Goal: Information Seeking & Learning: Learn about a topic

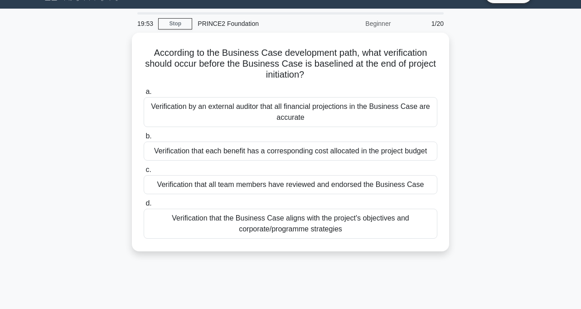
scroll to position [22, 0]
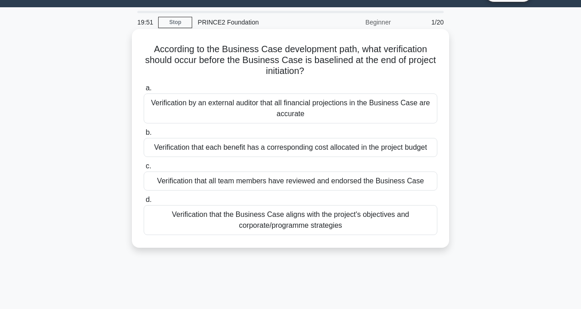
click at [346, 226] on div "Verification that the Business Case aligns with the project's objectives and co…" at bounding box center [291, 220] width 294 height 30
click at [144, 203] on input "d. Verification that the Business Case aligns with the project's objectives and…" at bounding box center [144, 200] width 0 height 6
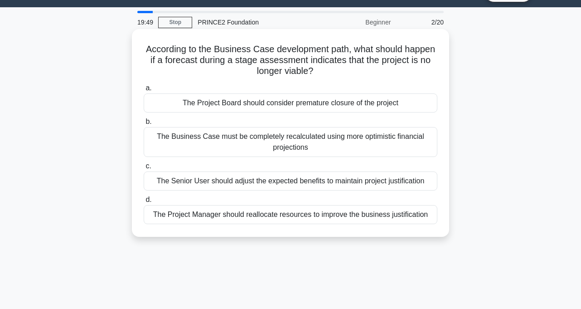
scroll to position [0, 0]
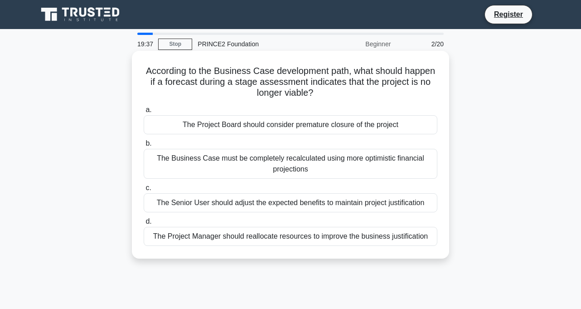
click at [289, 170] on div "The Business Case must be completely recalculated using more optimistic financi…" at bounding box center [291, 164] width 294 height 30
click at [144, 146] on input "b. The Business Case must be completely recalculated using more optimistic fina…" at bounding box center [144, 144] width 0 height 6
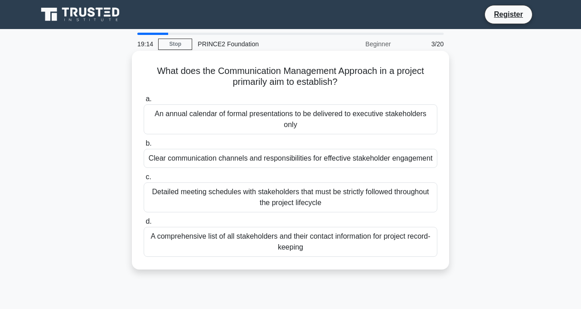
click at [236, 194] on div "Detailed meeting schedules with stakeholders that must be strictly followed thr…" at bounding box center [291, 197] width 294 height 30
click at [144, 180] on input "c. Detailed meeting schedules with stakeholders that must be strictly followed …" at bounding box center [144, 177] width 0 height 6
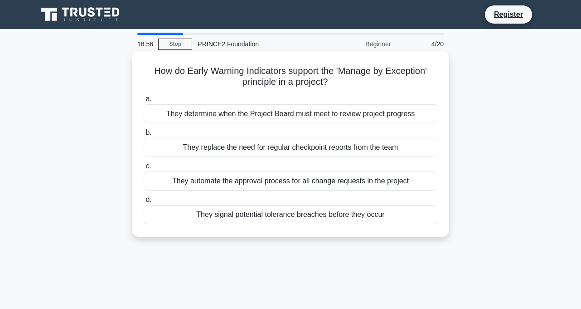
click at [297, 181] on div "They automate the approval process for all change requests in the project" at bounding box center [291, 180] width 294 height 19
click at [144, 169] on input "c. They automate the approval process for all change requests in the project" at bounding box center [144, 166] width 0 height 6
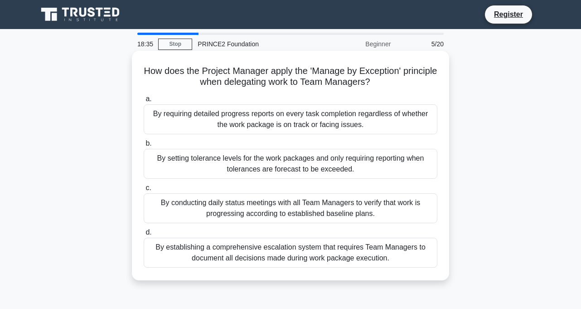
click at [297, 259] on div "By establishing a comprehensive escalation system that requires Team Managers t…" at bounding box center [291, 253] width 294 height 30
click at [144, 235] on input "d. By establishing a comprehensive escalation system that requires Team Manager…" at bounding box center [144, 232] width 0 height 6
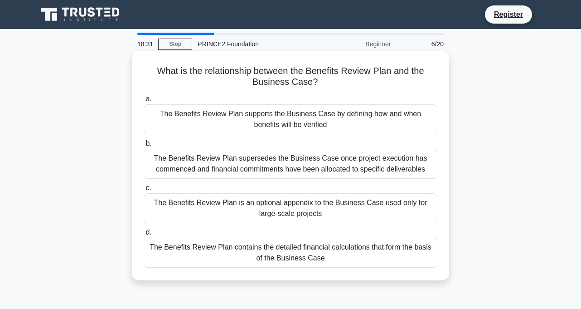
click at [302, 160] on div "The Benefits Review Plan supersedes the Business Case once project execution ha…" at bounding box center [291, 164] width 294 height 30
click at [144, 146] on input "b. The Benefits Review Plan supersedes the Business Case once project execution…" at bounding box center [144, 144] width 0 height 6
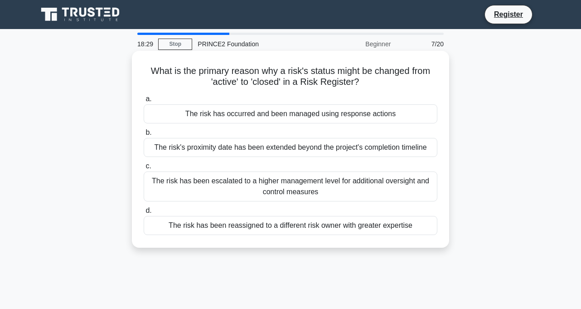
click at [292, 192] on div "The risk has been escalated to a higher management level for additional oversig…" at bounding box center [291, 186] width 294 height 30
click at [144, 169] on input "c. The risk has been escalated to a higher management level for additional over…" at bounding box center [144, 166] width 0 height 6
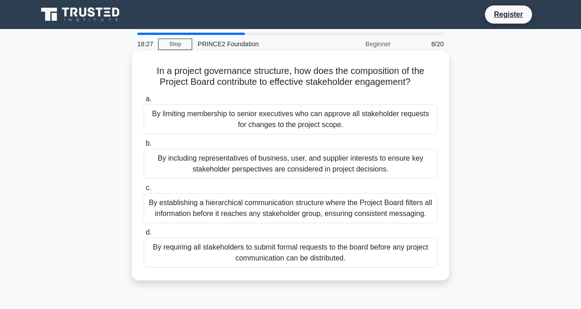
click at [257, 210] on div "By establishing a hierarchical communication structure where the Project Board …" at bounding box center [291, 208] width 294 height 30
click at [144, 191] on input "c. By establishing a hierarchical communication structure where the Project Boa…" at bounding box center [144, 188] width 0 height 6
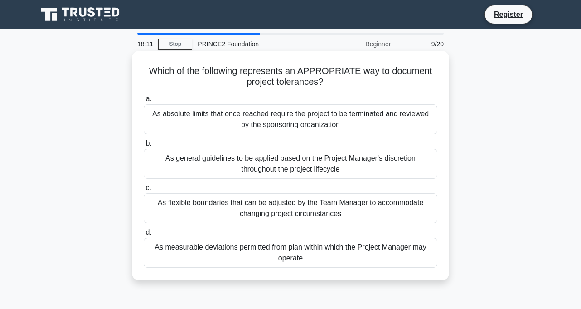
click at [301, 213] on div "As flexible boundaries that can be adjusted by the Team Manager to accommodate …" at bounding box center [291, 208] width 294 height 30
click at [144, 191] on input "c. As flexible boundaries that can be adjusted by the Team Manager to accommoda…" at bounding box center [144, 188] width 0 height 6
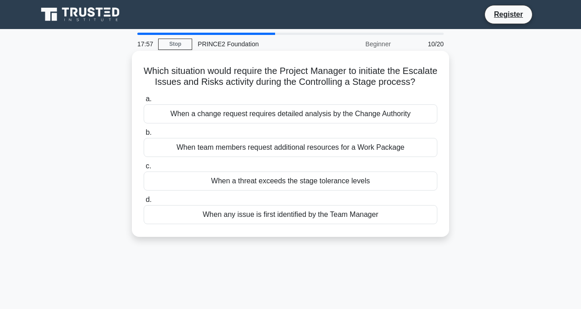
click at [203, 118] on div "When a change request requires detailed analysis by the Change Authority" at bounding box center [291, 113] width 294 height 19
click at [144, 102] on input "a. When a change request requires detailed analysis by the Change Authority" at bounding box center [144, 99] width 0 height 6
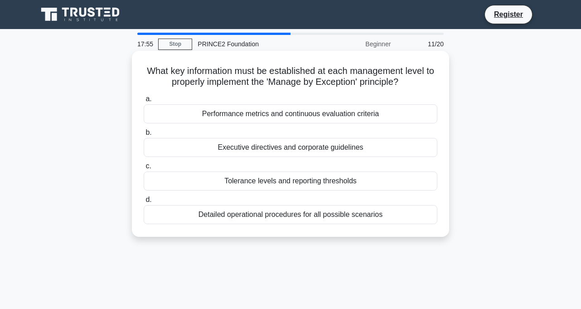
click at [251, 222] on div "Detailed operational procedures for all possible scenarios" at bounding box center [291, 214] width 294 height 19
click at [144, 203] on input "d. Detailed operational procedures for all possible scenarios" at bounding box center [144, 200] width 0 height 6
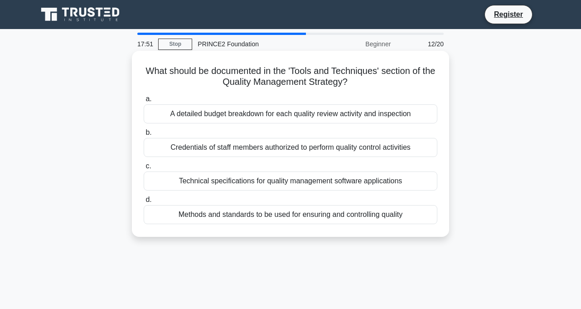
click at [278, 122] on div "A detailed budget breakdown for each quality review activity and inspection" at bounding box center [291, 113] width 294 height 19
click at [144, 102] on input "a. A detailed budget breakdown for each quality review activity and inspection" at bounding box center [144, 99] width 0 height 6
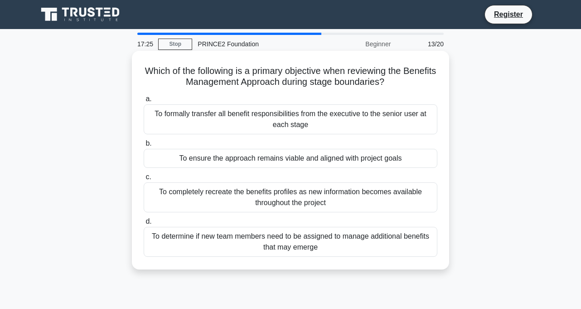
click at [296, 208] on div "To completely recreate the benefits profiles as new information becomes availab…" at bounding box center [291, 197] width 294 height 30
click at [144, 180] on input "c. To completely recreate the benefits profiles as new information becomes avai…" at bounding box center [144, 177] width 0 height 6
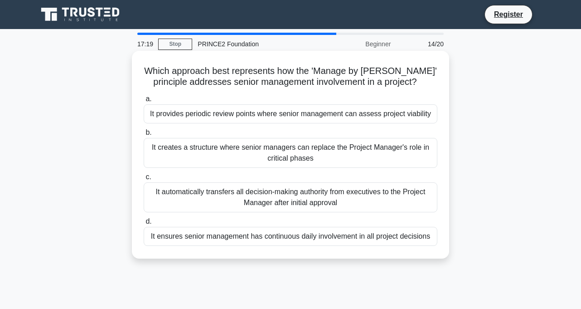
click at [279, 198] on div "It automatically transfers all decision-making authority from executives to the…" at bounding box center [291, 197] width 294 height 30
click at [144, 180] on input "c. It automatically transfers all decision-making authority from executives to …" at bounding box center [144, 177] width 0 height 6
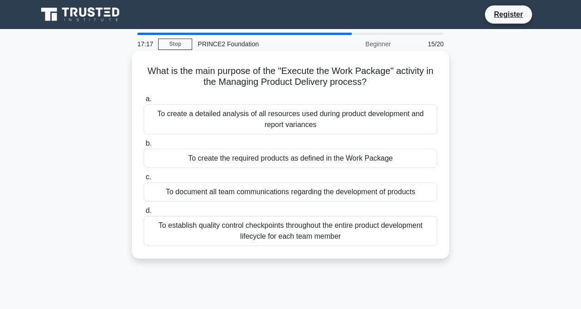
click at [275, 232] on div "To establish quality control checkpoints throughout the entire product developm…" at bounding box center [291, 231] width 294 height 30
click at [144, 213] on input "d. To establish quality control checkpoints throughout the entire product devel…" at bounding box center [144, 211] width 0 height 6
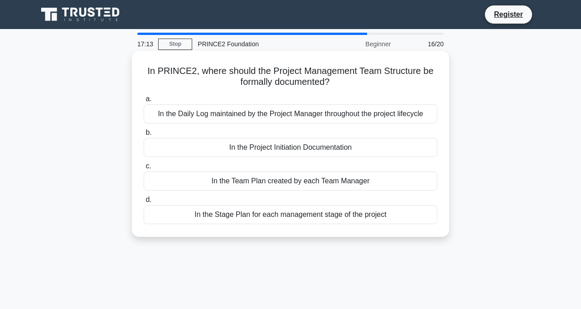
click at [261, 111] on div "In the Daily Log maintained by the Project Manager throughout the project lifec…" at bounding box center [291, 113] width 294 height 19
click at [144, 102] on input "a. In the Daily Log maintained by the Project Manager throughout the project li…" at bounding box center [144, 99] width 0 height 6
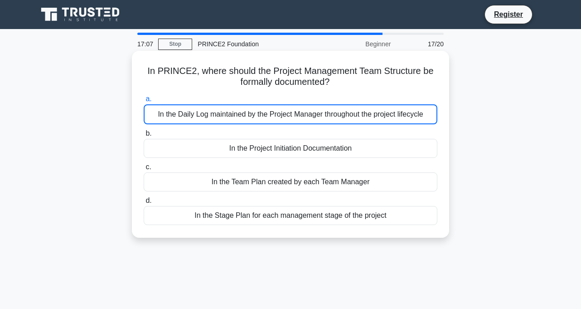
click at [256, 119] on div "In the Daily Log maintained by the Project Manager throughout the project lifec…" at bounding box center [291, 114] width 294 height 20
click at [144, 102] on input "a. In the Daily Log maintained by the Project Manager throughout the project li…" at bounding box center [144, 99] width 0 height 6
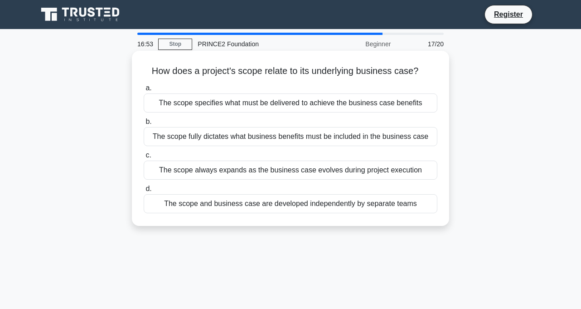
click at [361, 128] on div "The scope fully dictates what business benefits must be included in the busines…" at bounding box center [291, 136] width 294 height 19
click at [144, 125] on input "b. The scope fully dictates what business benefits must be included in the busi…" at bounding box center [144, 122] width 0 height 6
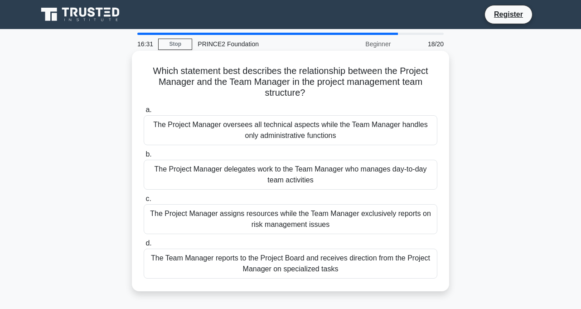
click at [285, 251] on div "The Team Manager reports to the Project Board and receives direction from the P…" at bounding box center [291, 263] width 294 height 30
click at [144, 246] on input "d. The Team Manager reports to the Project Board and receives direction from th…" at bounding box center [144, 243] width 0 height 6
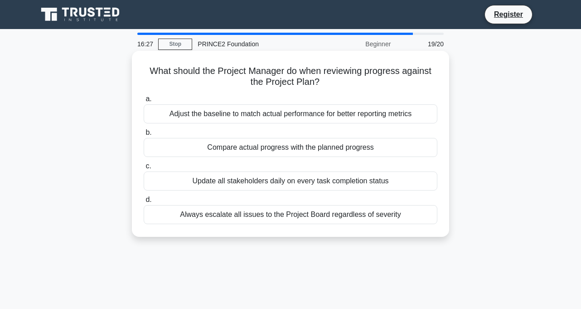
click at [271, 118] on div "Adjust the baseline to match actual performance for better reporting metrics" at bounding box center [291, 113] width 294 height 19
click at [144, 102] on input "a. Adjust the baseline to match actual performance for better reporting metrics" at bounding box center [144, 99] width 0 height 6
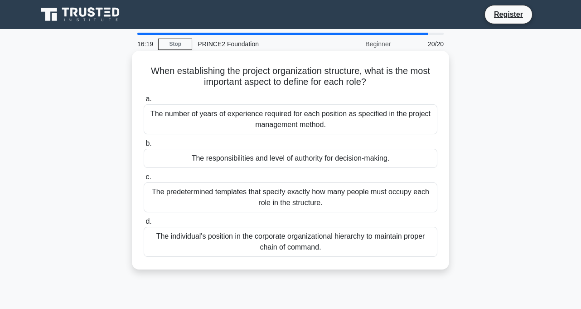
click at [234, 112] on div "The number of years of experience required for each position as specified in th…" at bounding box center [291, 119] width 294 height 30
click at [144, 102] on input "a. The number of years of experience required for each position as specified in…" at bounding box center [144, 99] width 0 height 6
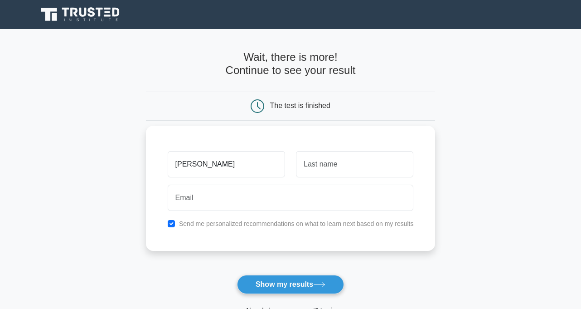
type input "[PERSON_NAME]"
click at [340, 170] on input "text" at bounding box center [354, 164] width 117 height 26
type input "[PERSON_NAME]"
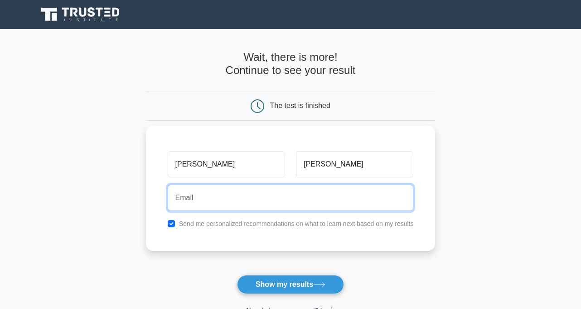
click at [202, 198] on input "email" at bounding box center [291, 197] width 246 height 26
type input "[EMAIL_ADDRESS][DOMAIN_NAME]"
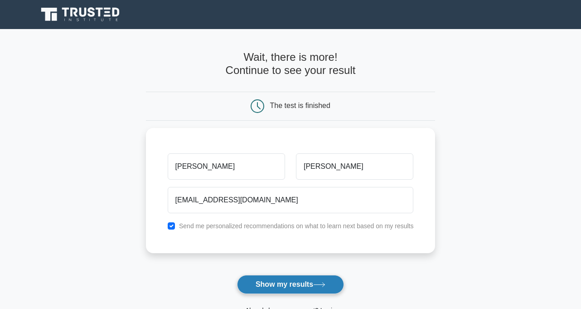
click at [254, 291] on button "Show my results" at bounding box center [290, 284] width 107 height 19
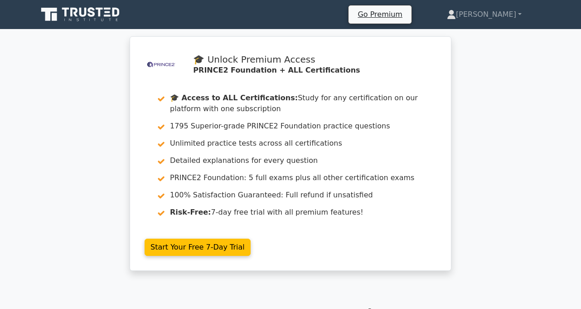
click at [83, 114] on div ".st0{fill-rule:evenodd;clip-rule:evenodd;fill:#000041;} .st1{fill-rule:evenodd;…" at bounding box center [290, 158] width 581 height 245
